Goal: Find specific page/section: Find specific page/section

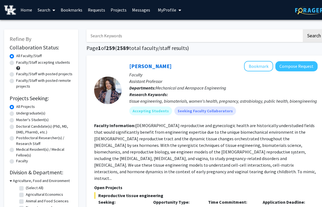
click at [129, 39] on input "Search Keywords" at bounding box center [195, 35] width 216 height 13
type input "toxins and biofilms"
click at [303, 29] on button "Search" at bounding box center [314, 35] width 23 height 13
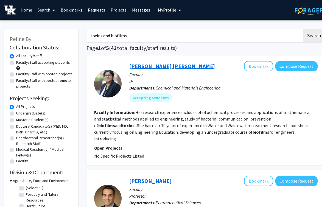
click at [177, 63] on link "[PERSON_NAME] [PERSON_NAME]" at bounding box center [172, 66] width 86 height 7
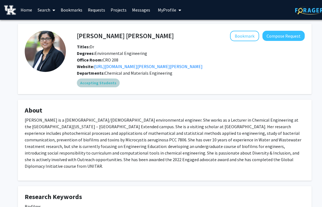
click at [124, 77] on div "Accepting Students" at bounding box center [191, 82] width 230 height 11
click at [171, 6] on button "My Profile" at bounding box center [169, 10] width 27 height 20
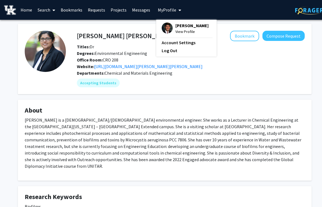
click at [171, 25] on div "[PERSON_NAME] View Profile" at bounding box center [185, 29] width 47 height 12
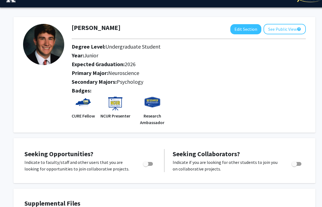
scroll to position [0, 0]
